Goal: Navigation & Orientation: Find specific page/section

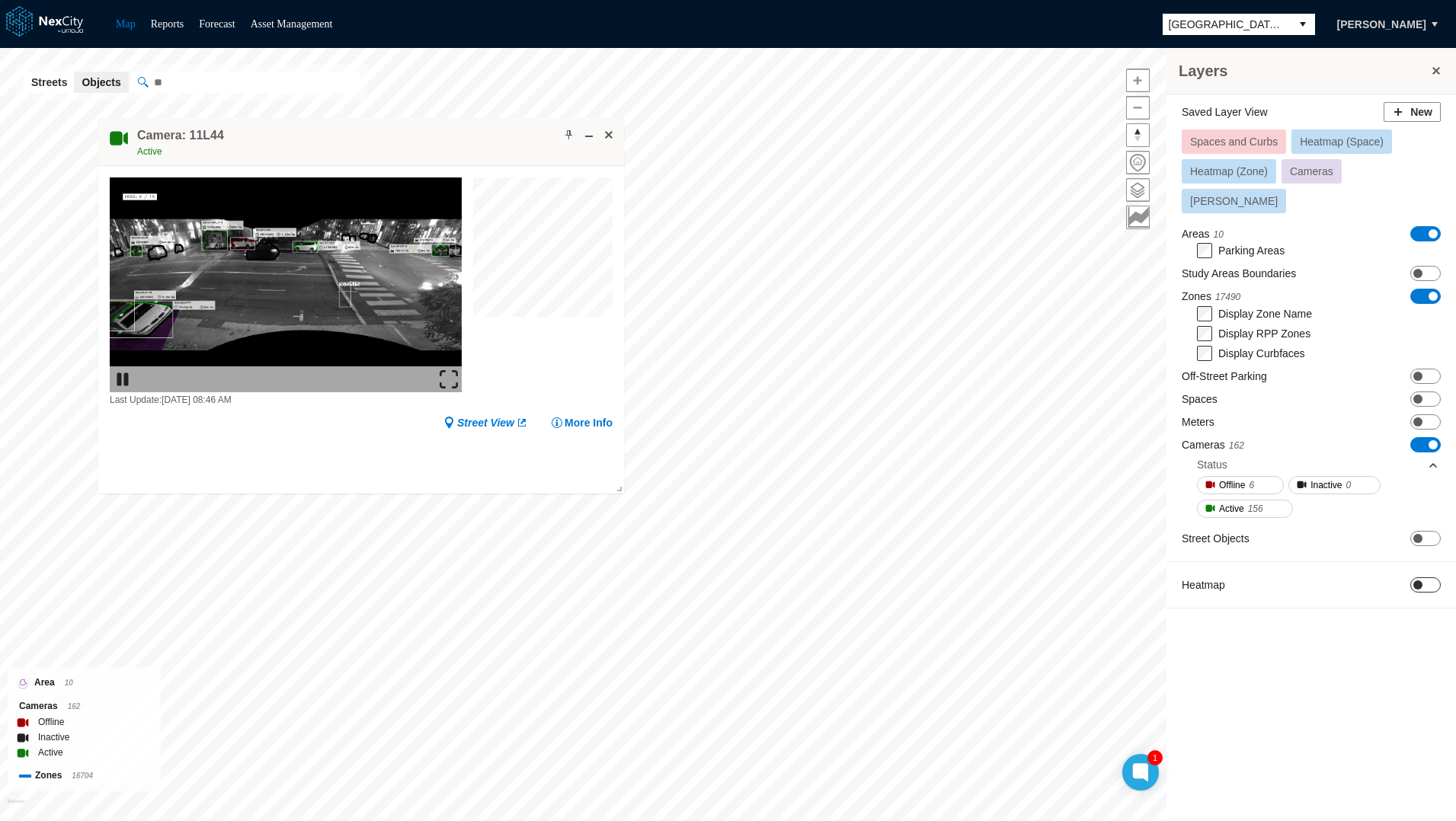
click at [1433, 577] on span "ON OFF" at bounding box center [1425, 584] width 31 height 15
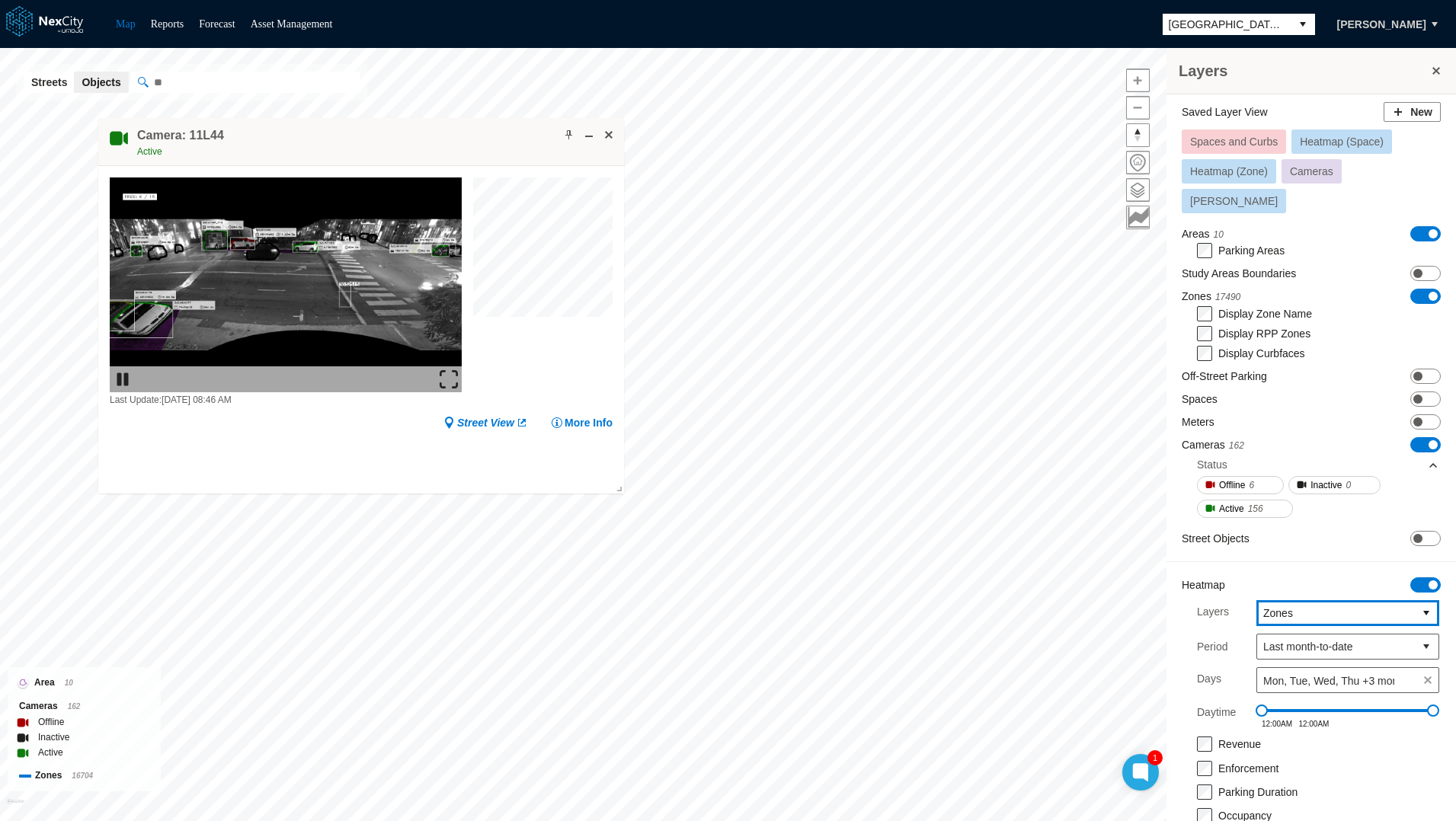
click at [1269, 606] on span "Zones" at bounding box center [1335, 613] width 145 height 15
click at [1282, 641] on span "Meters" at bounding box center [1267, 637] width 32 height 15
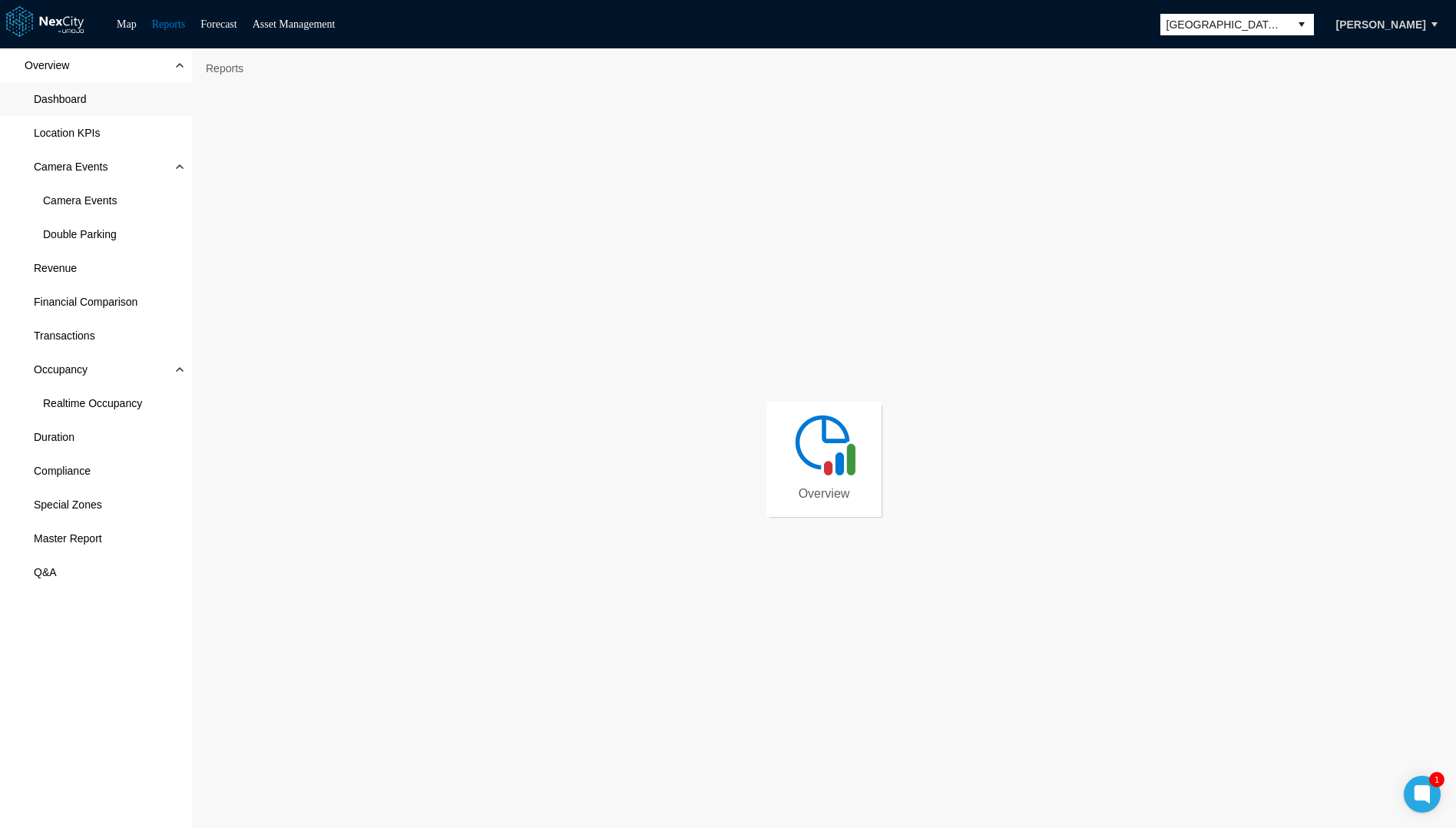
click at [67, 102] on span "Dashboard" at bounding box center [60, 99] width 53 height 15
click at [86, 195] on span "Camera Events" at bounding box center [79, 200] width 74 height 15
click at [62, 107] on span "Dashboard" at bounding box center [95, 98] width 192 height 34
click at [131, 23] on link "Map" at bounding box center [126, 24] width 20 height 12
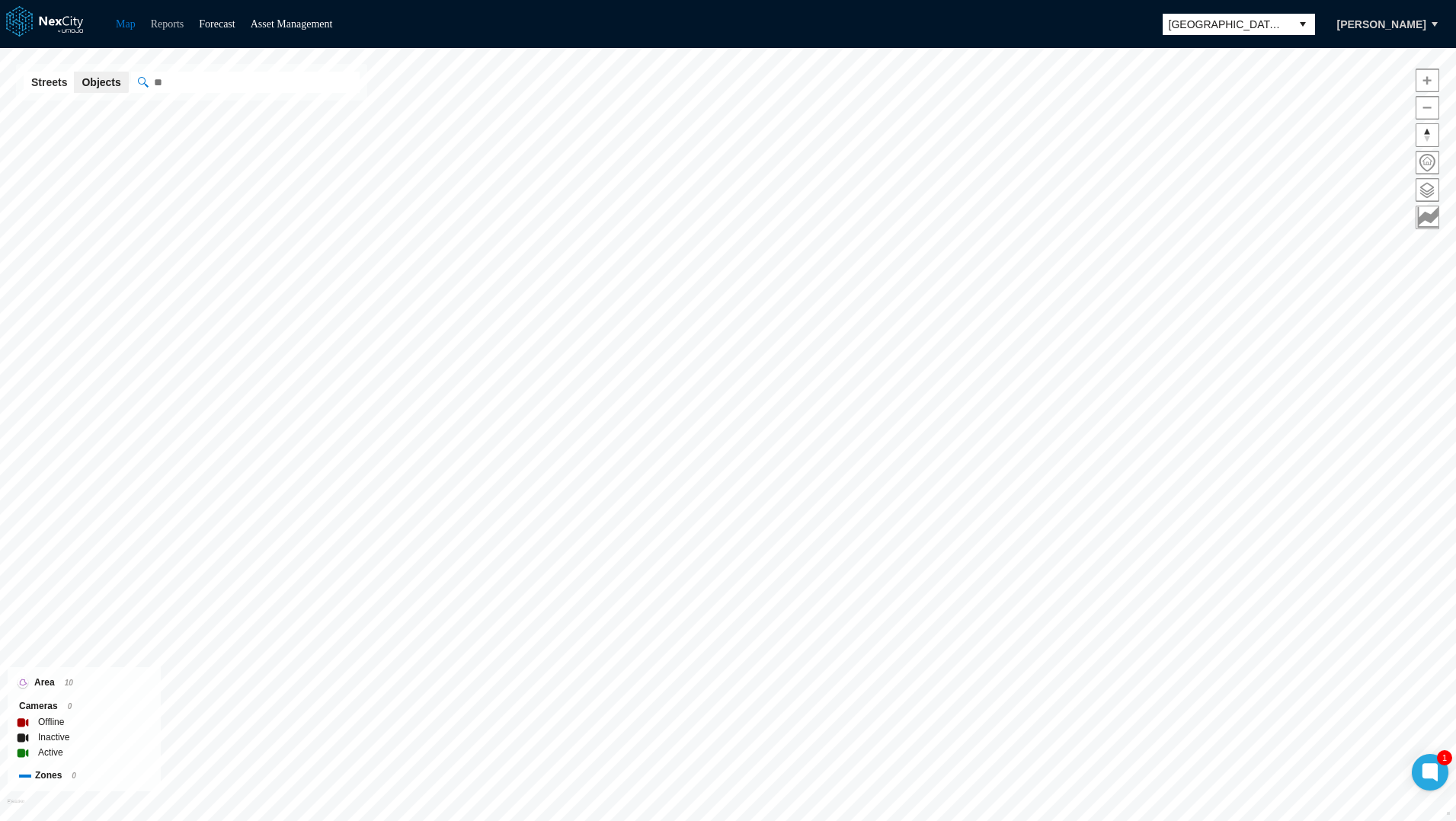
click at [179, 20] on link "Reports" at bounding box center [167, 23] width 33 height 12
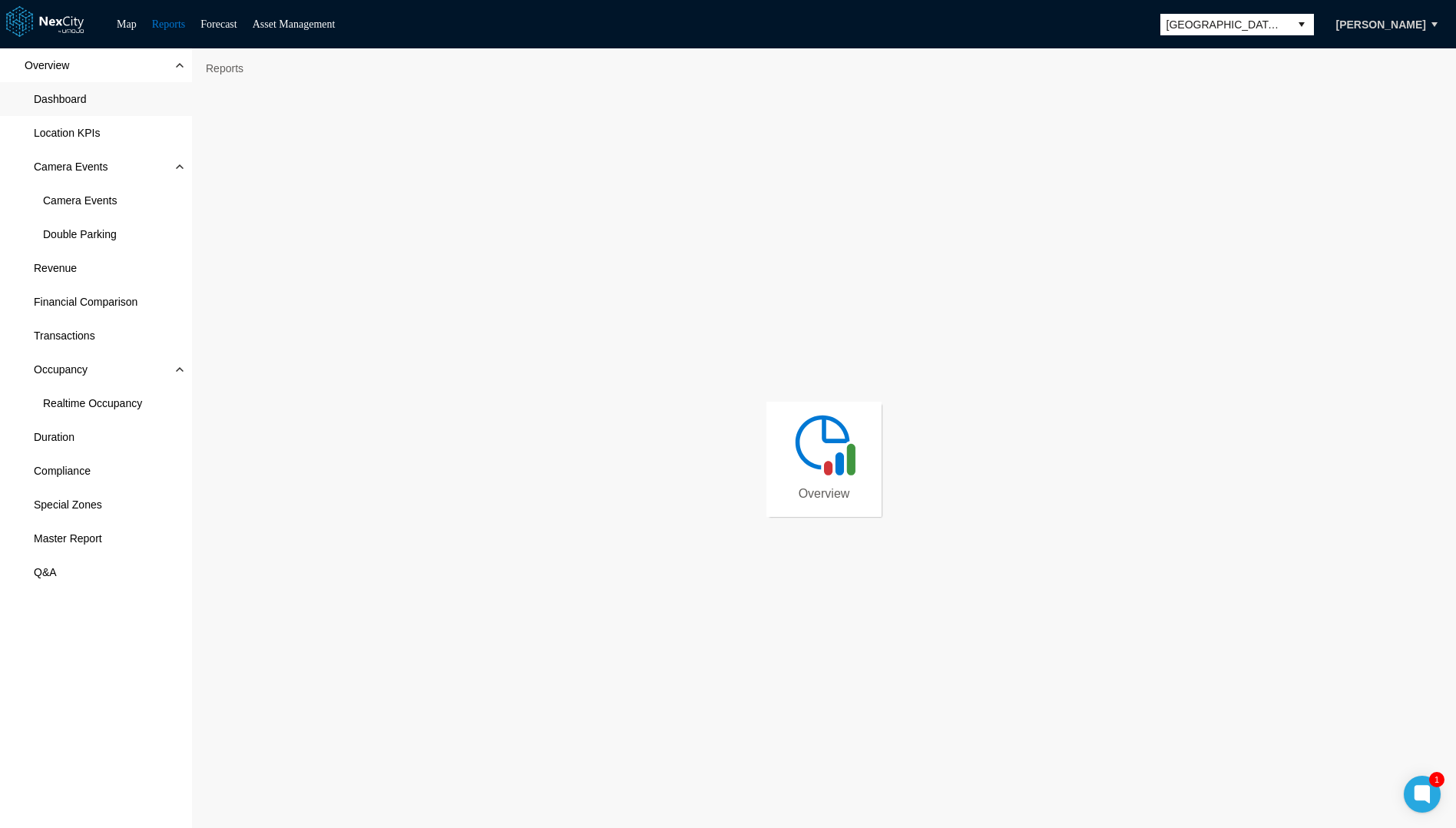
click at [82, 97] on span "Dashboard" at bounding box center [60, 99] width 53 height 15
click at [127, 20] on link "Map" at bounding box center [126, 24] width 20 height 12
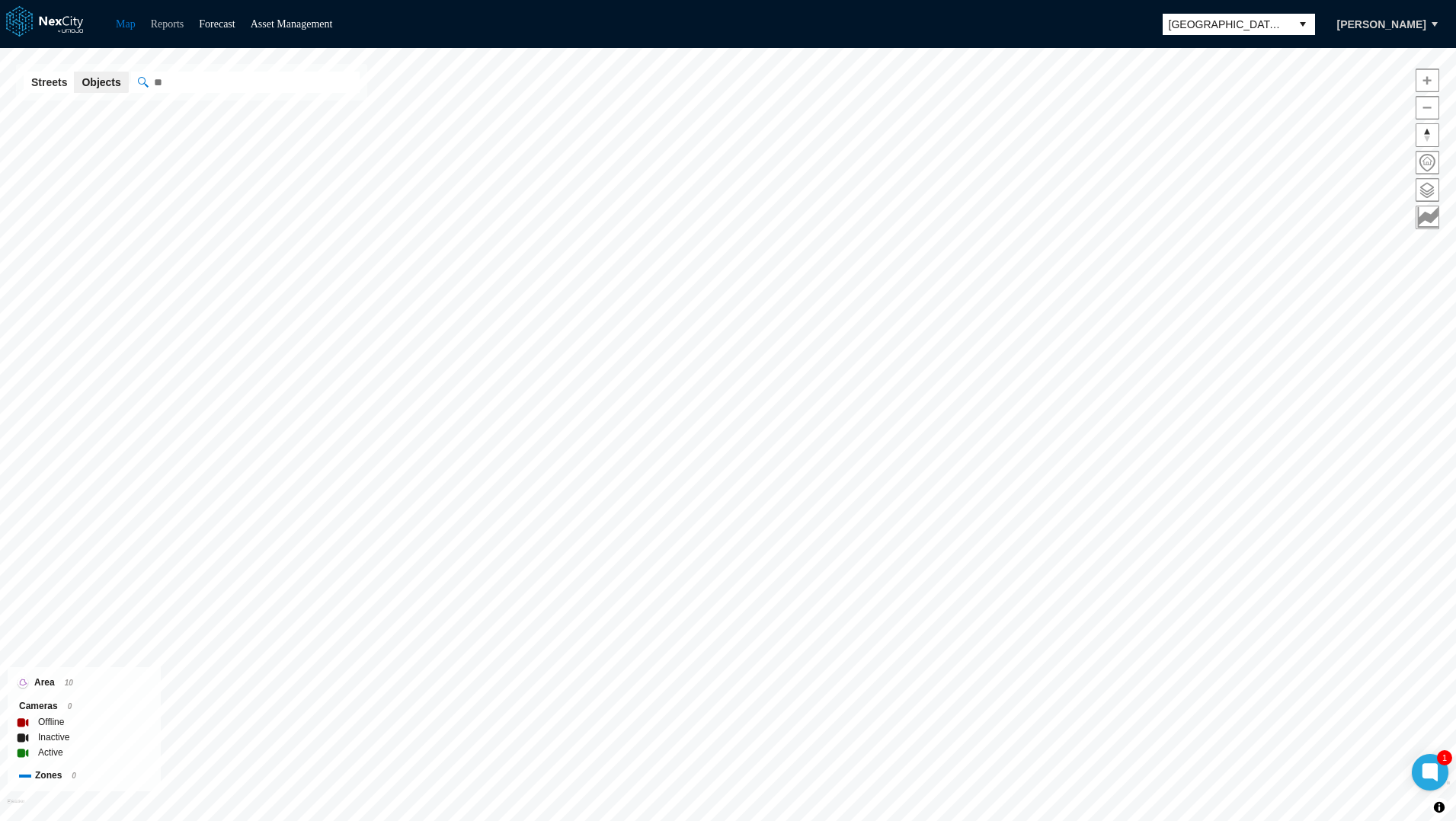
click at [171, 23] on link "Reports" at bounding box center [167, 23] width 33 height 12
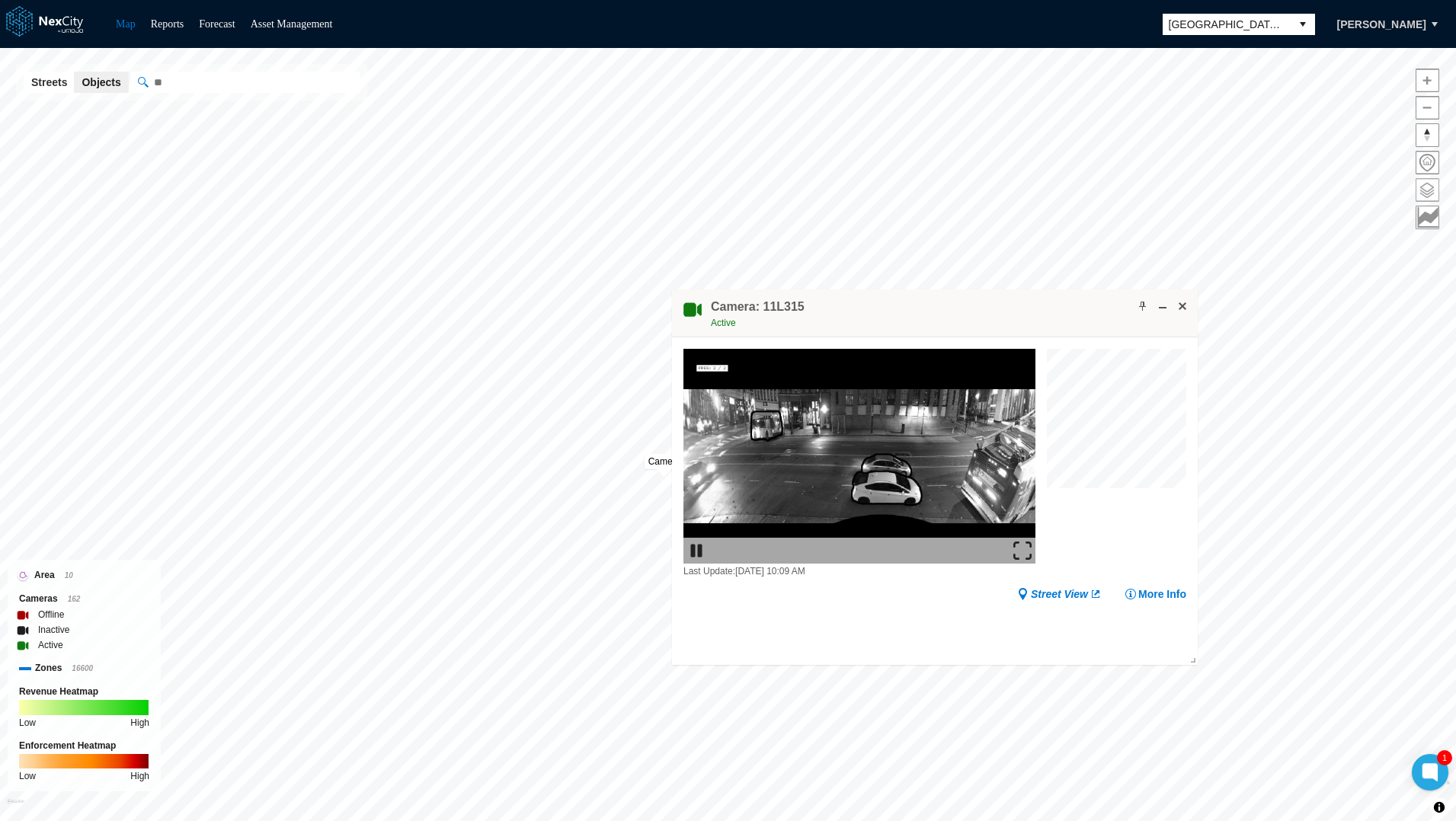
click at [1428, 193] on span at bounding box center [1427, 190] width 23 height 23
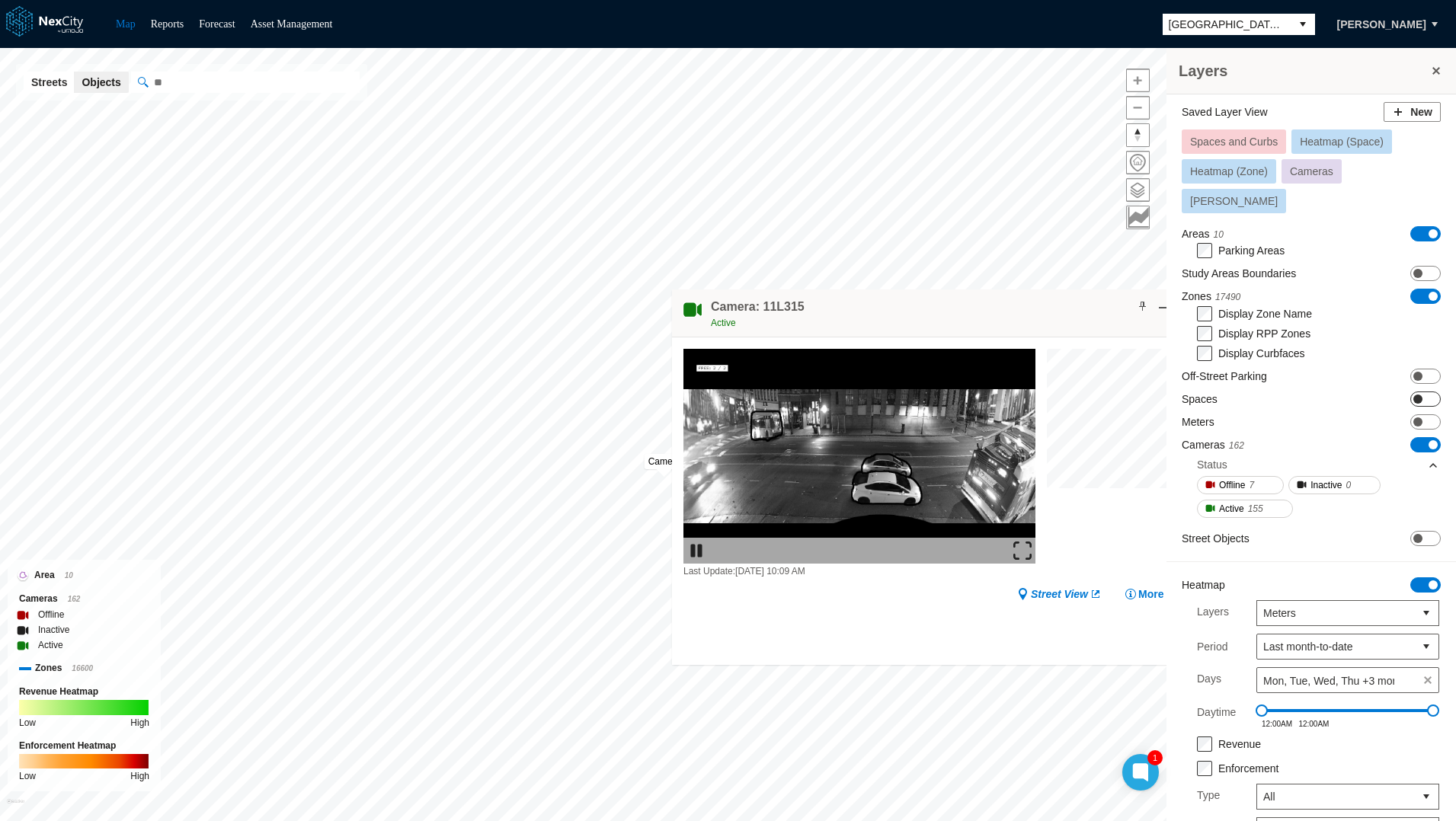
click at [1420, 391] on span "ON OFF" at bounding box center [1425, 398] width 31 height 15
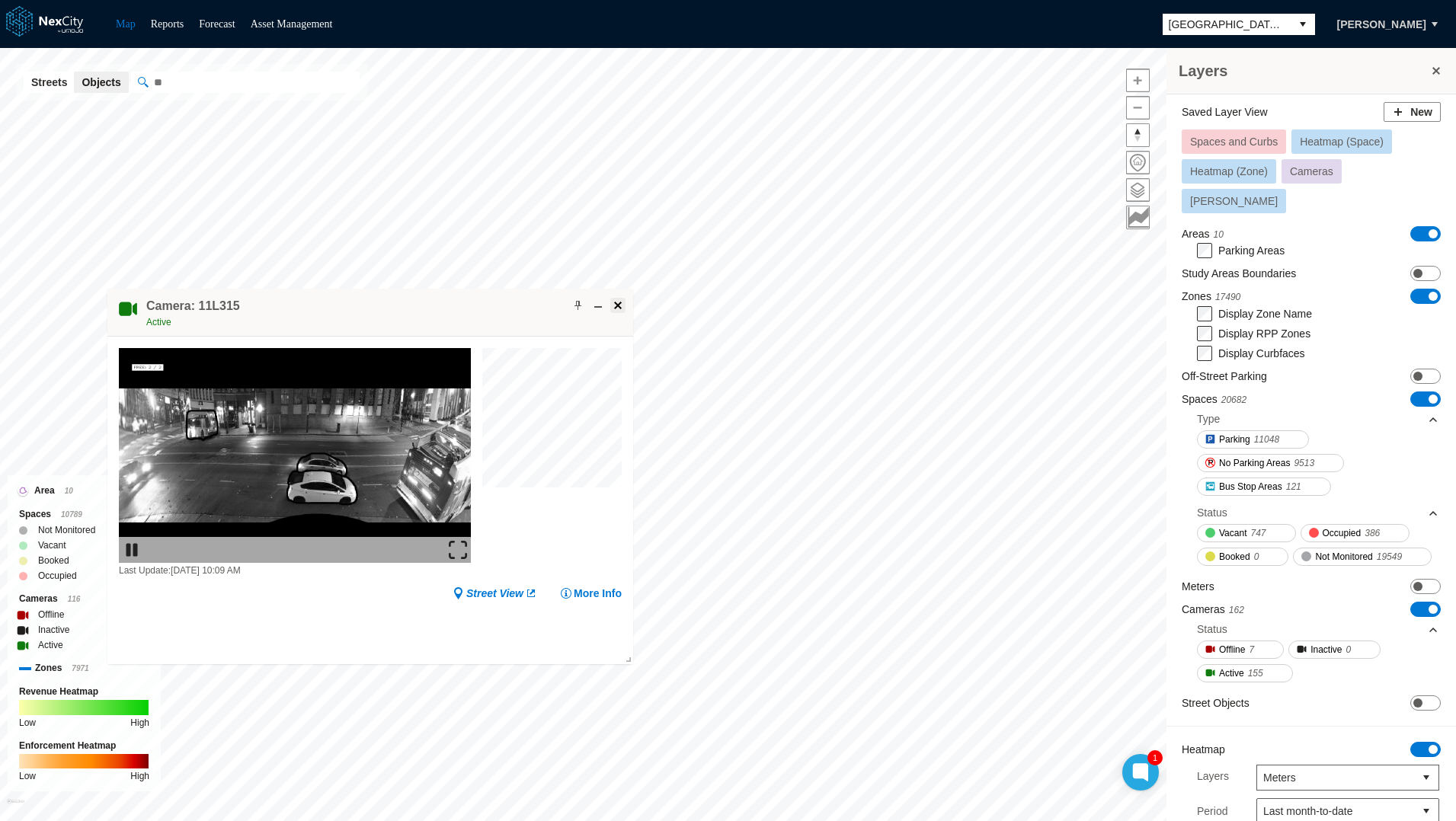
click at [619, 306] on span at bounding box center [618, 306] width 13 height 13
